Goal: Task Accomplishment & Management: Complete application form

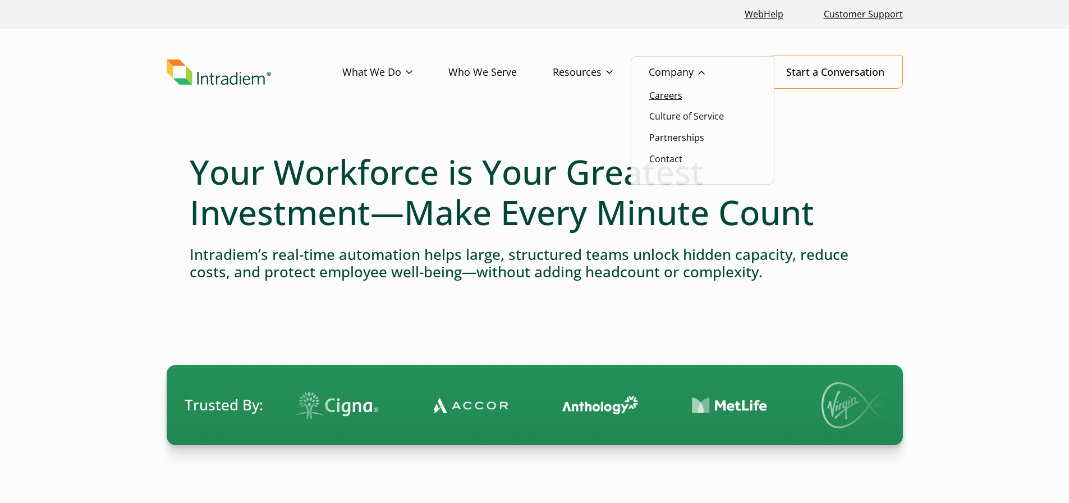
click at [671, 93] on link "Careers" at bounding box center [665, 95] width 33 height 12
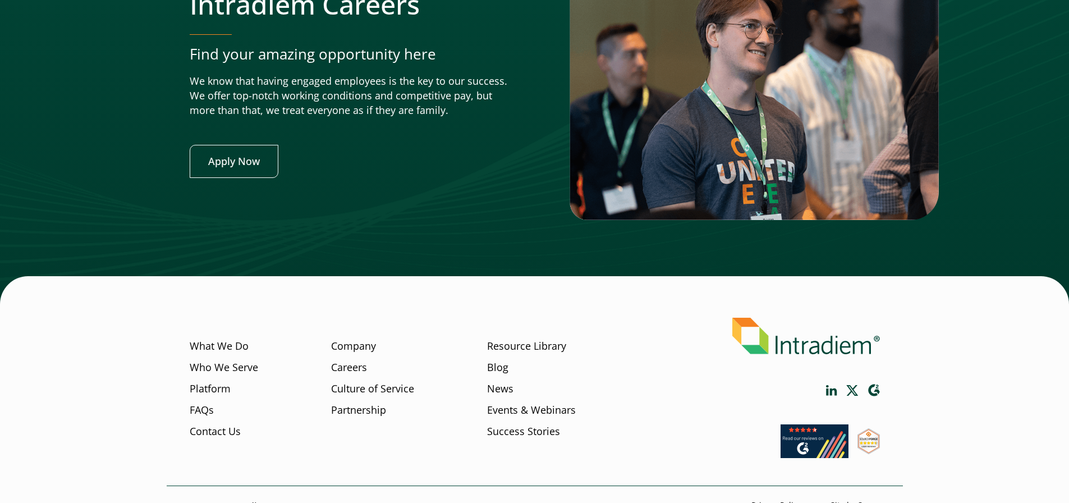
scroll to position [4418, 0]
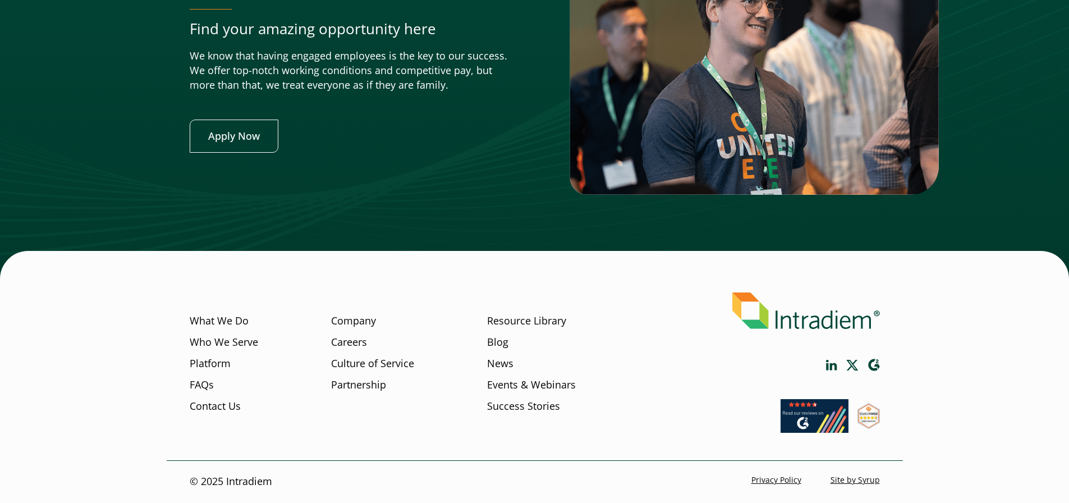
click at [249, 114] on div "Intradiem Careers Find your amazing opportunity here We know that having engage…" at bounding box center [351, 57] width 322 height 189
click at [228, 138] on link "Apply Now" at bounding box center [234, 136] width 89 height 33
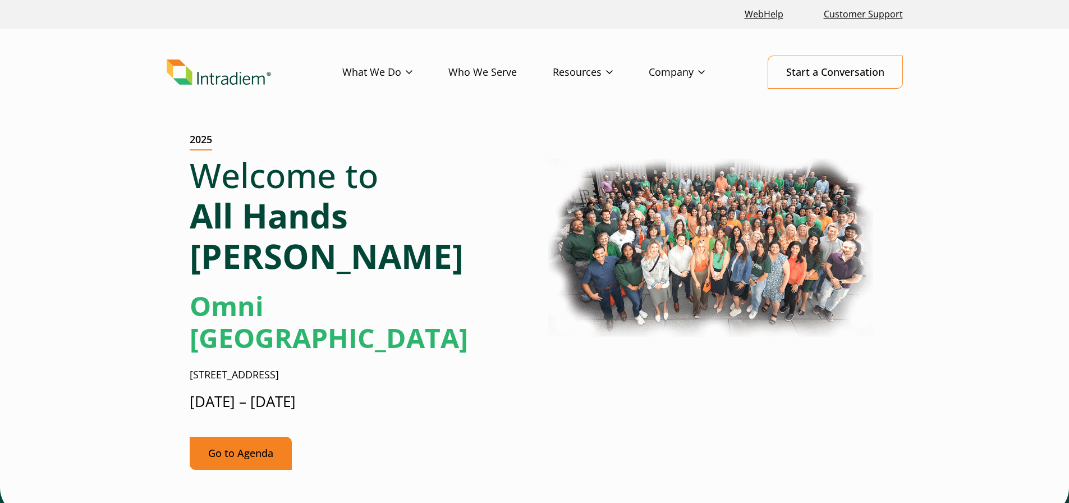
click at [263, 437] on link "Go to Agenda" at bounding box center [241, 453] width 102 height 33
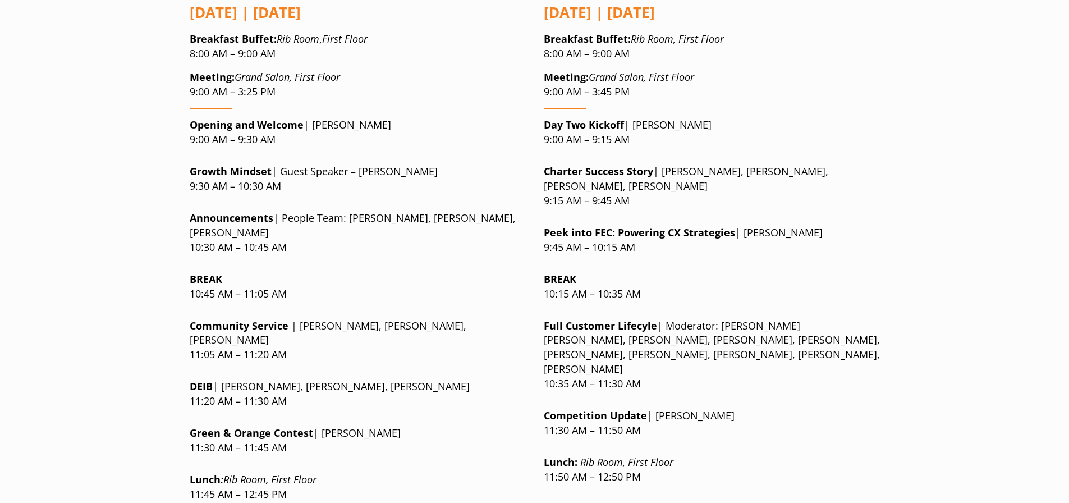
scroll to position [1037, 0]
